Goal: Transaction & Acquisition: Purchase product/service

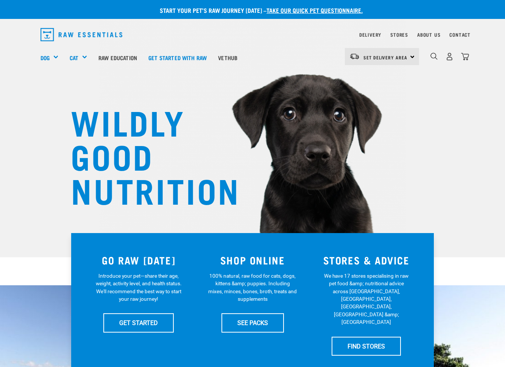
click at [395, 40] on nav "Delivery Stores About Us Contact" at bounding box center [252, 34] width 436 height 19
click at [393, 35] on link "Stores" at bounding box center [399, 34] width 18 height 3
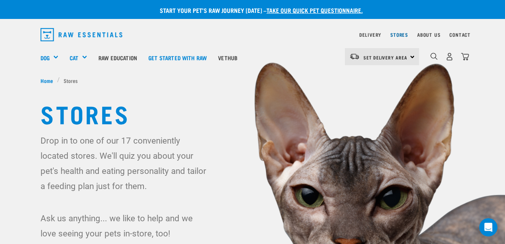
click at [394, 33] on link "Stores" at bounding box center [399, 34] width 18 height 3
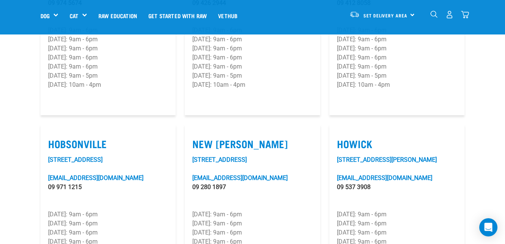
scroll to position [515, 0]
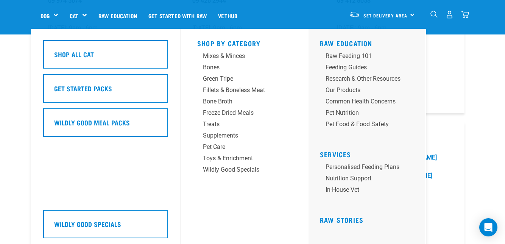
click at [78, 16] on link "Cat" at bounding box center [74, 15] width 9 height 9
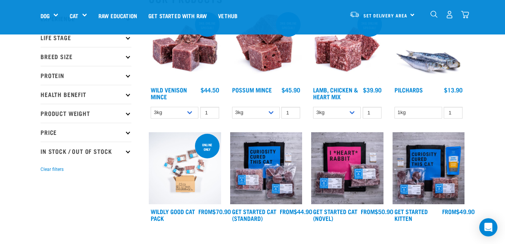
scroll to position [103, 0]
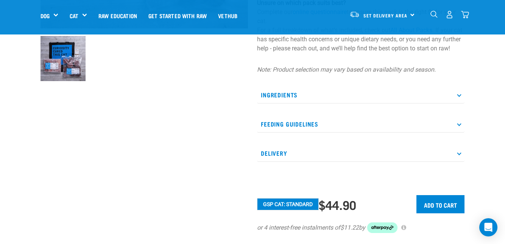
scroll to position [235, 0]
click at [270, 161] on p "Delivery" at bounding box center [360, 152] width 207 height 17
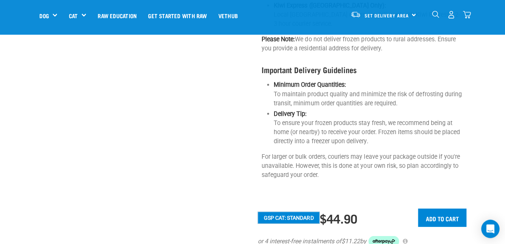
scroll to position [547, 0]
